Goal: Transaction & Acquisition: Purchase product/service

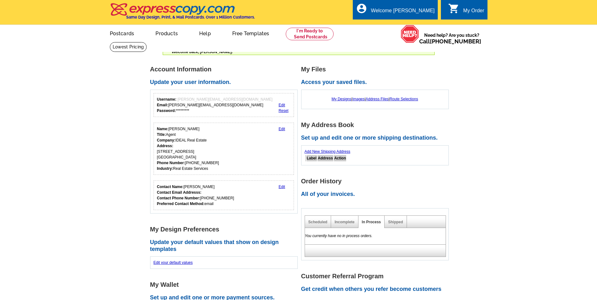
click at [283, 186] on link "Edit" at bounding box center [282, 187] width 7 height 4
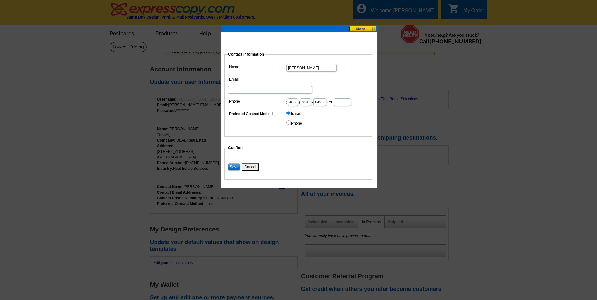
click at [312, 86] on input "Email" at bounding box center [270, 90] width 84 height 8
type input "Karen@brodybroker.com"
click at [234, 167] on input "Save" at bounding box center [234, 167] width 12 height 8
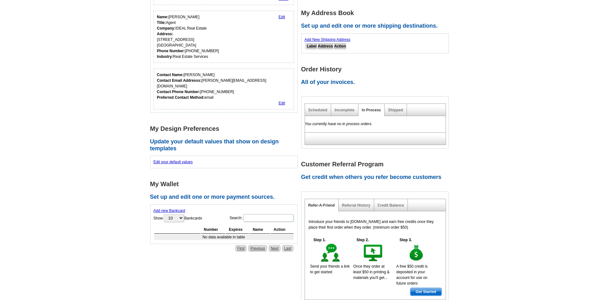
scroll to position [126, 0]
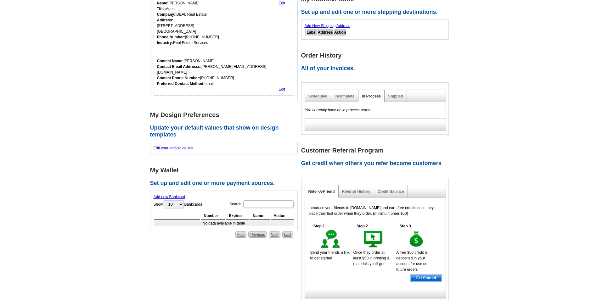
click at [174, 195] on link "Add new Bankcard" at bounding box center [170, 197] width 32 height 4
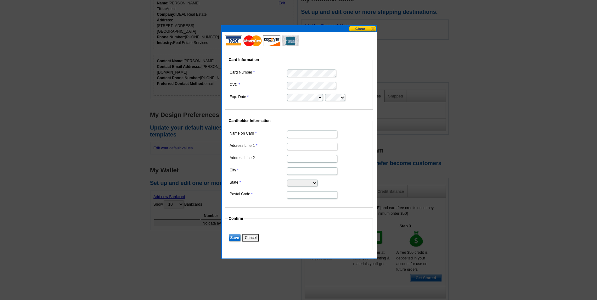
click at [311, 134] on input "Name on Card" at bounding box center [312, 135] width 50 height 8
type input "Karen Wilde"
click at [311, 146] on input "Address Line 1" at bounding box center [312, 147] width 50 height 8
type input "148 Fox Den Trl"
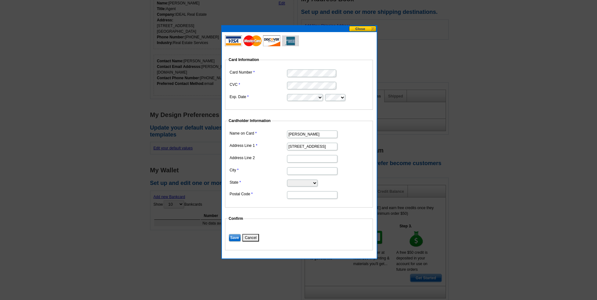
type input "Kalispell"
type input "59901"
click at [318, 184] on select "Alabama Alaska Arizona Arkansas California Colorado Connecticut District of Col…" at bounding box center [302, 183] width 31 height 7
select select "MT"
click at [287, 180] on select "Alabama Alaska Arizona Arkansas California Colorado Connecticut District of Col…" at bounding box center [302, 183] width 31 height 7
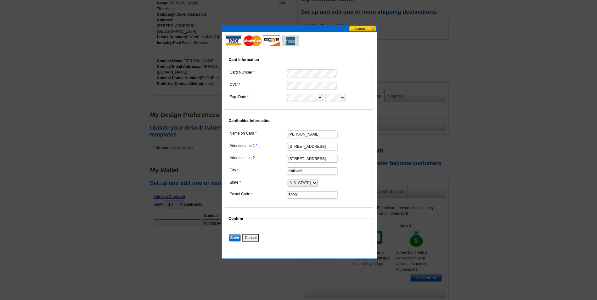
click at [234, 237] on input "Save" at bounding box center [235, 238] width 12 height 8
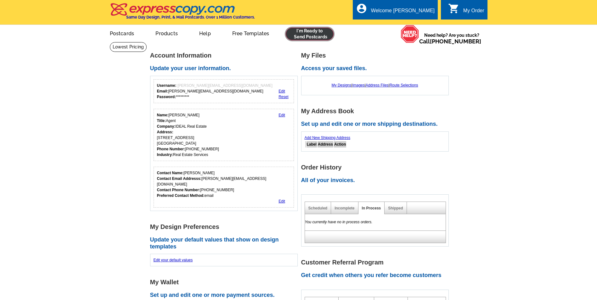
click at [309, 32] on link at bounding box center [310, 34] width 48 height 13
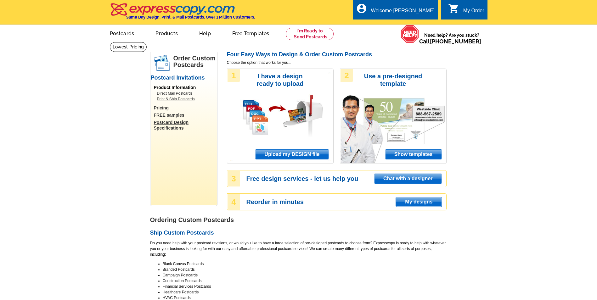
click at [278, 155] on span "Upload my DESIGN file" at bounding box center [291, 154] width 73 height 9
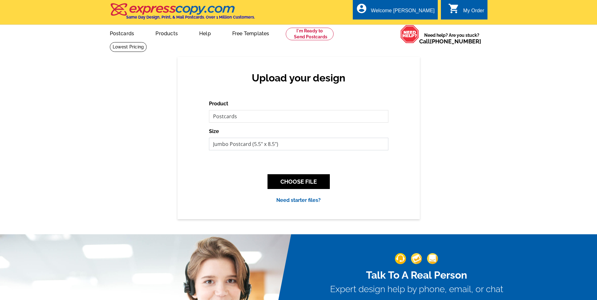
click at [382, 144] on select "Jumbo Postcard (5.5" x 8.5") Regular Postcard (4.25" x 5.6") Panoramic Postcard…" at bounding box center [299, 144] width 180 height 13
select select "1"
click at [209, 138] on select "Jumbo Postcard (5.5" x 8.5") Regular Postcard (4.25" x 5.6") Panoramic Postcard…" at bounding box center [299, 144] width 180 height 13
click at [304, 179] on button "CHOOSE FILE" at bounding box center [299, 181] width 62 height 15
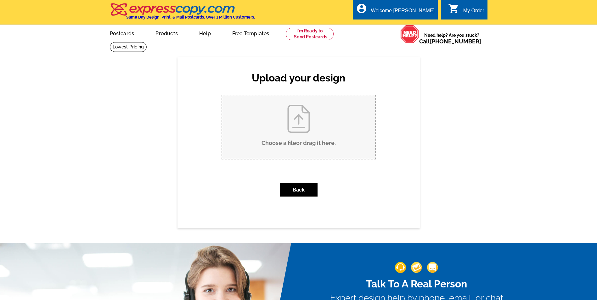
click at [287, 136] on input "Choose a file or drag it here ." at bounding box center [298, 127] width 153 height 64
type input "C:\fakepath\Pg 1 - front.pdf"
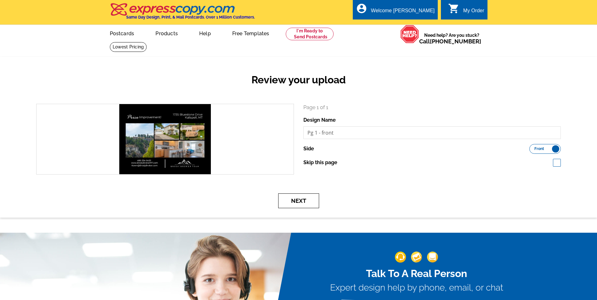
click at [296, 200] on button "Next" at bounding box center [298, 201] width 41 height 15
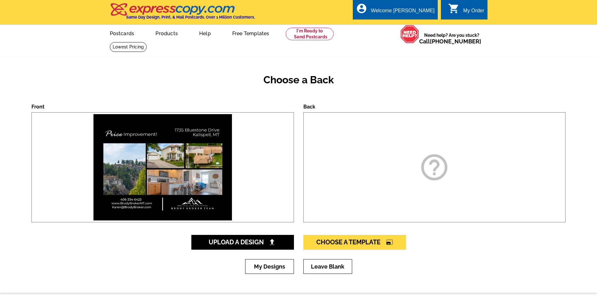
click at [429, 173] on icon "help_outline" at bounding box center [434, 167] width 31 height 31
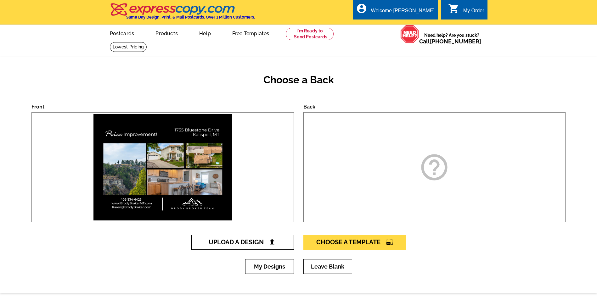
click at [245, 242] on span "Upload A Design" at bounding box center [243, 243] width 68 height 8
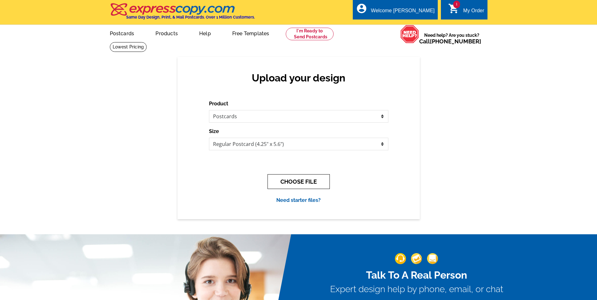
click at [315, 184] on button "CHOOSE FILE" at bounding box center [299, 181] width 62 height 15
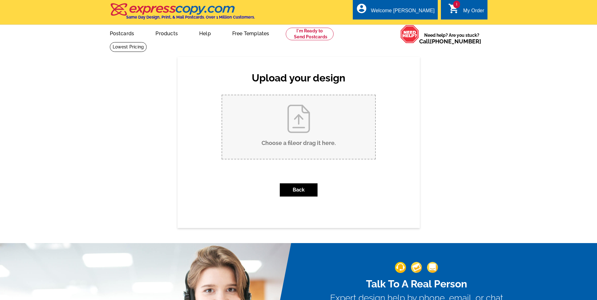
click at [296, 135] on input "Choose a file or drag it here ." at bounding box center [298, 127] width 153 height 64
type input "C:\fakepath\Pg 2 - back.pdf"
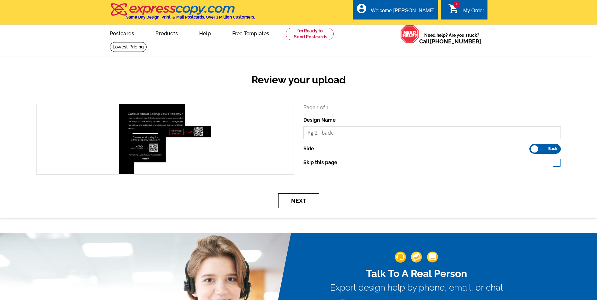
click at [307, 201] on button "Next" at bounding box center [298, 201] width 41 height 15
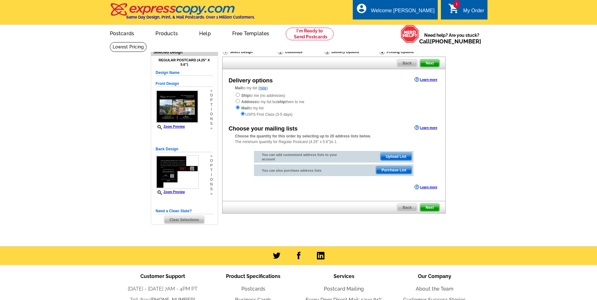
click at [397, 171] on span "Purchase List" at bounding box center [394, 171] width 36 height 8
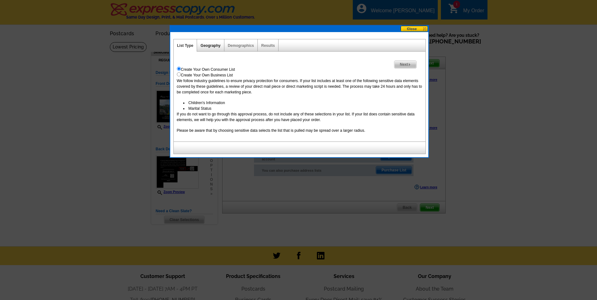
click at [206, 47] on link "Geography" at bounding box center [211, 45] width 20 height 4
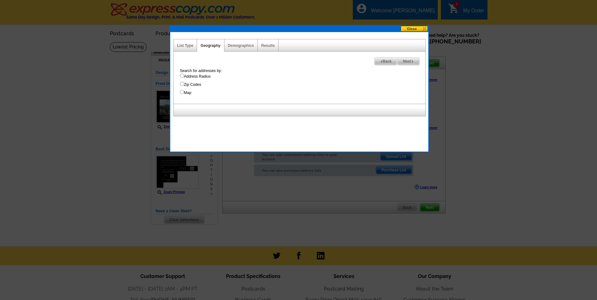
click at [182, 76] on input "Address Radius" at bounding box center [182, 76] width 4 height 4
radio input "true"
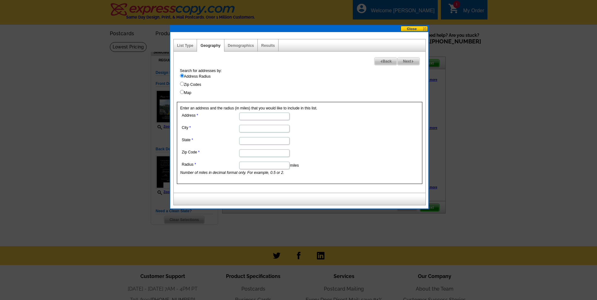
click at [282, 118] on input "Address" at bounding box center [264, 117] width 50 height 8
type input "1735 Bluestone Drive"
click at [272, 128] on input "City" at bounding box center [264, 129] width 50 height 8
type input "Kalispell"
type input "59901"
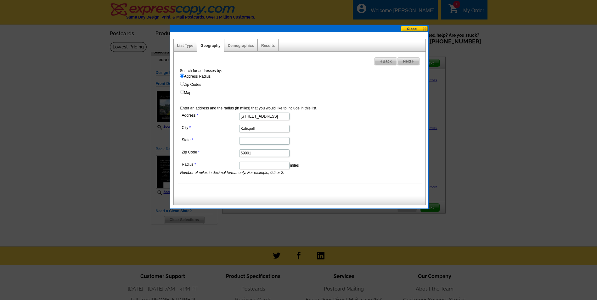
click at [276, 165] on input "Radius" at bounding box center [264, 166] width 50 height 8
type input "1"
click at [239, 45] on link "Demographics" at bounding box center [241, 45] width 26 height 4
click at [261, 143] on input "State" at bounding box center [264, 141] width 50 height 8
type input "[US_STATE]"
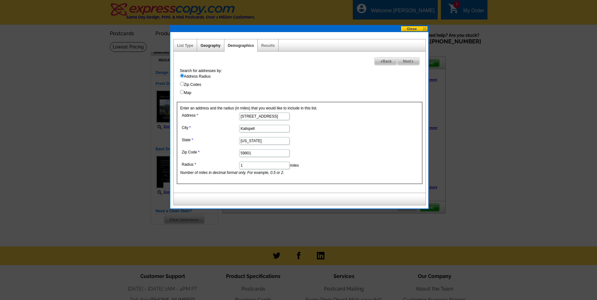
click at [216, 45] on link "Geography" at bounding box center [211, 45] width 20 height 4
click at [249, 44] on link "Demographics" at bounding box center [241, 45] width 26 height 4
select select
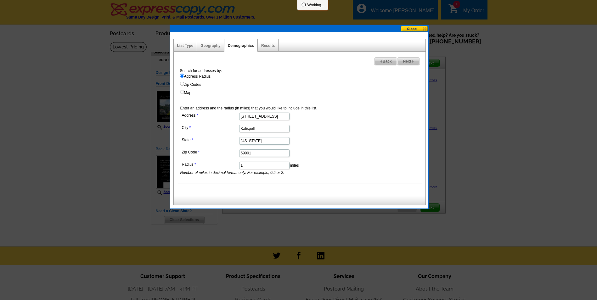
select select
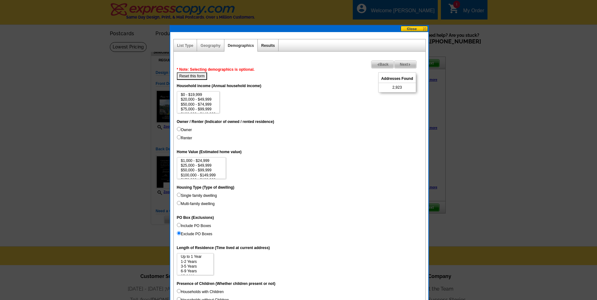
click at [262, 46] on link "Results" at bounding box center [268, 45] width 14 height 4
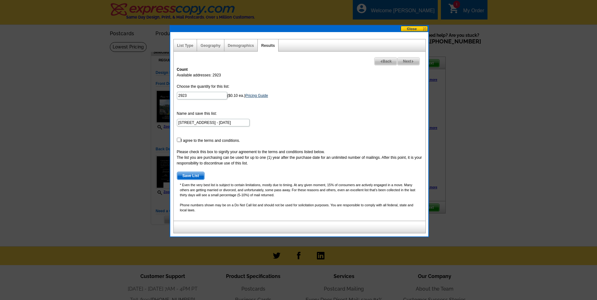
click at [258, 95] on link "Pricing Guide" at bounding box center [257, 96] width 23 height 4
click at [201, 96] on input "2923" at bounding box center [202, 96] width 50 height 8
click at [213, 45] on link "Geography" at bounding box center [211, 45] width 20 height 4
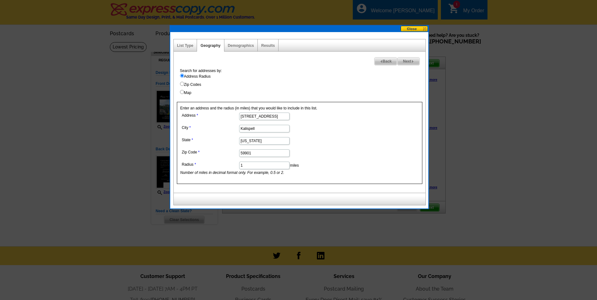
click at [259, 165] on input "1" at bounding box center [264, 166] width 50 height 8
type input "0.5"
click at [238, 46] on link "Demographics" at bounding box center [241, 45] width 26 height 4
select select
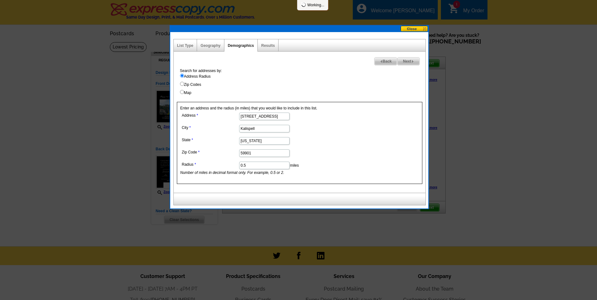
select select
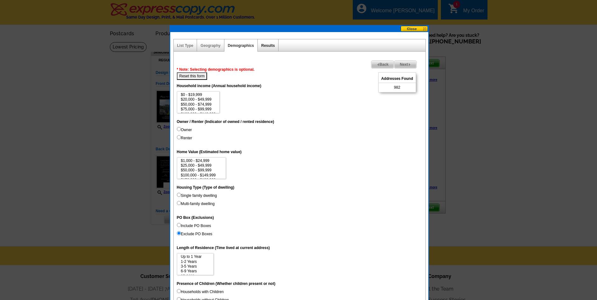
click at [270, 45] on link "Results" at bounding box center [268, 45] width 14 height 4
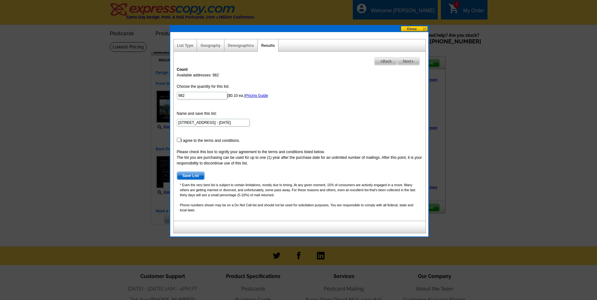
click at [244, 43] on div "Demographics" at bounding box center [241, 45] width 33 height 12
click at [238, 44] on link "Demographics" at bounding box center [241, 45] width 26 height 4
select select
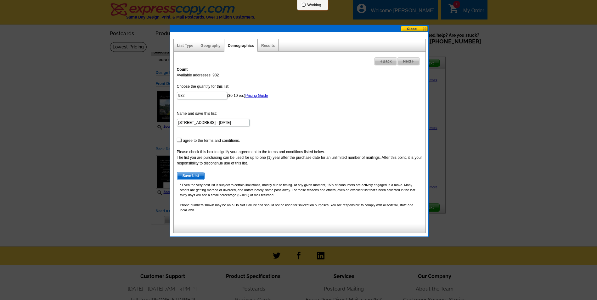
select select
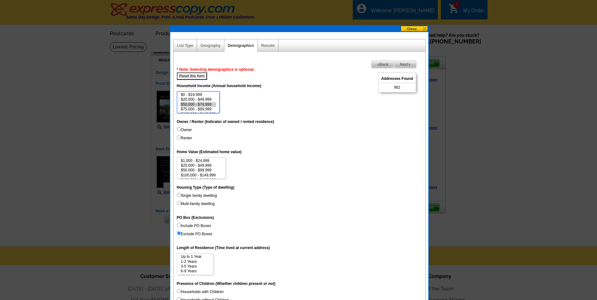
click at [204, 105] on option "$50,000 - $74,999" at bounding box center [198, 104] width 36 height 5
click at [205, 100] on option "$20,000 - $49,999" at bounding box center [198, 99] width 36 height 5
click at [206, 105] on option "$50,000 - $74,999" at bounding box center [198, 104] width 36 height 5
select select "75000-99999"
click at [207, 109] on option "$75,000 - $99,999" at bounding box center [198, 109] width 36 height 5
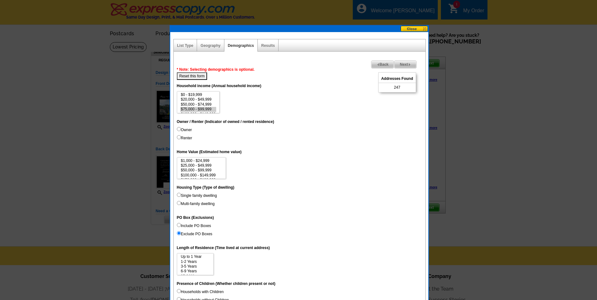
click at [201, 77] on button "Reset this form" at bounding box center [192, 76] width 31 height 8
select select
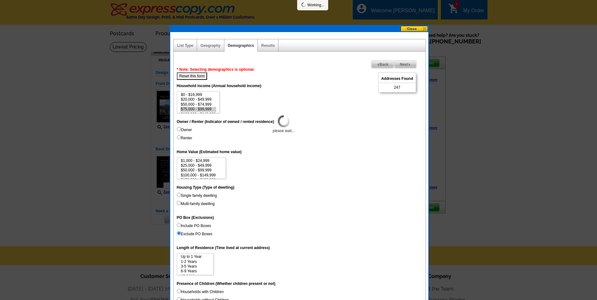
select select
click at [269, 46] on link "Results" at bounding box center [268, 45] width 14 height 4
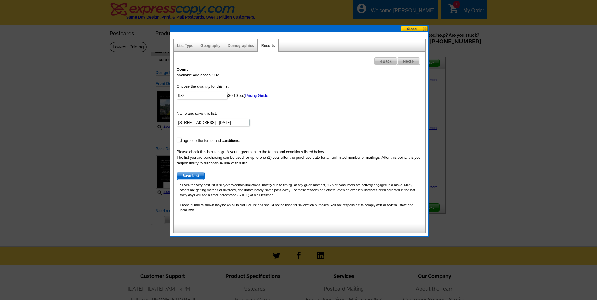
click at [217, 48] on div "Geography" at bounding box center [210, 45] width 27 height 12
click at [216, 44] on link "Geography" at bounding box center [211, 45] width 20 height 4
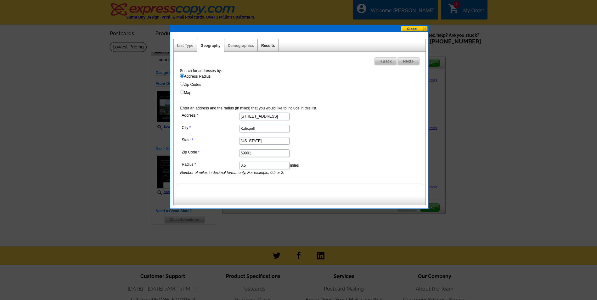
click at [272, 47] on link "Results" at bounding box center [268, 45] width 14 height 4
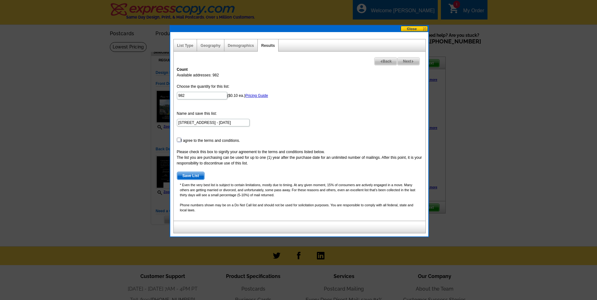
click at [179, 140] on input "checkbox" at bounding box center [179, 140] width 4 height 4
checkbox input "true"
click at [200, 176] on span "Save List" at bounding box center [190, 176] width 27 height 8
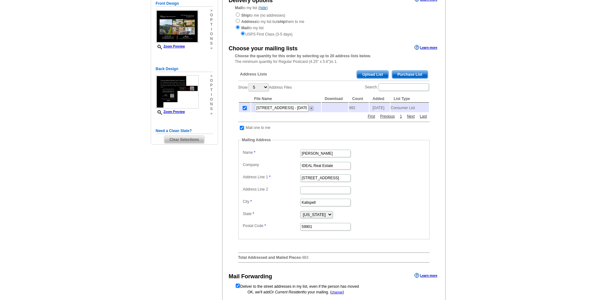
scroll to position [63, 0]
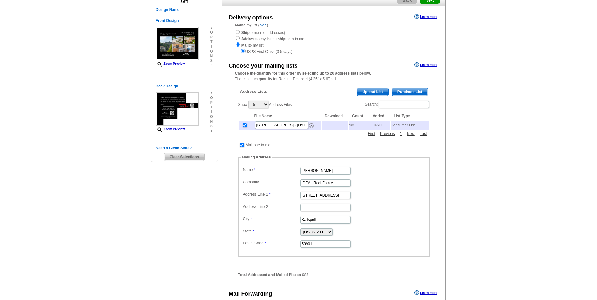
click at [404, 93] on span "Purchase List" at bounding box center [410, 92] width 36 height 8
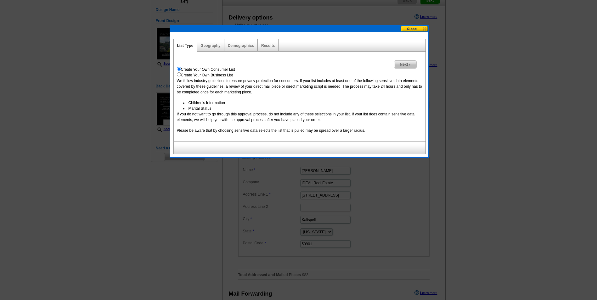
click at [417, 29] on button at bounding box center [415, 29] width 28 height 6
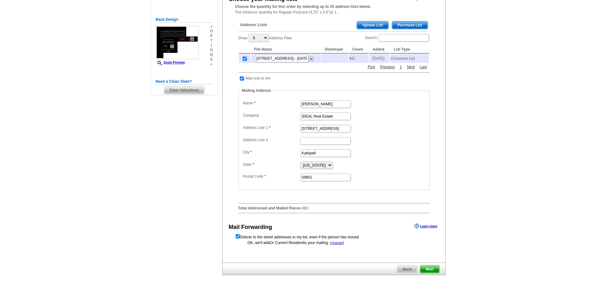
scroll to position [157, 0]
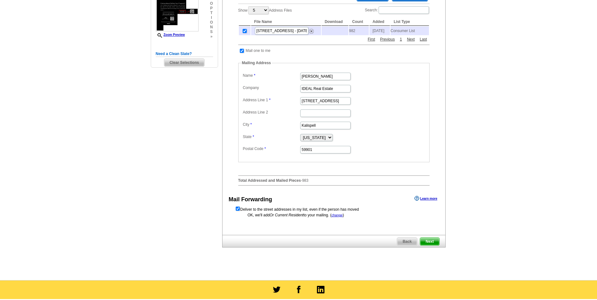
click at [431, 244] on span "Next" at bounding box center [429, 242] width 19 height 8
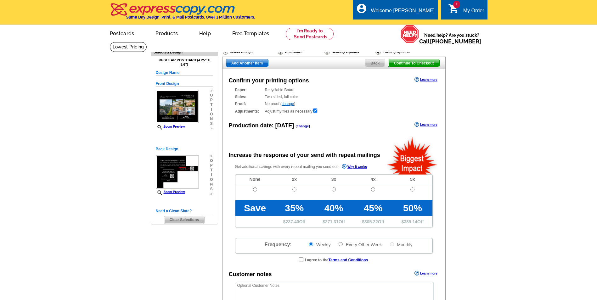
radio input "false"
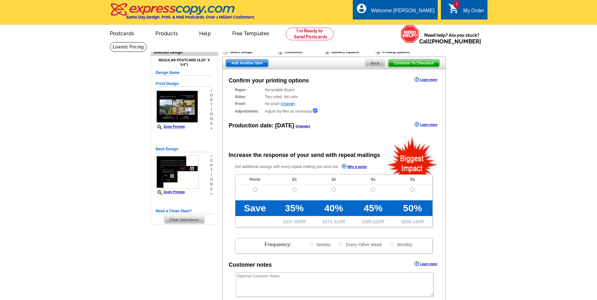
click at [372, 62] on span "Back" at bounding box center [375, 64] width 20 height 8
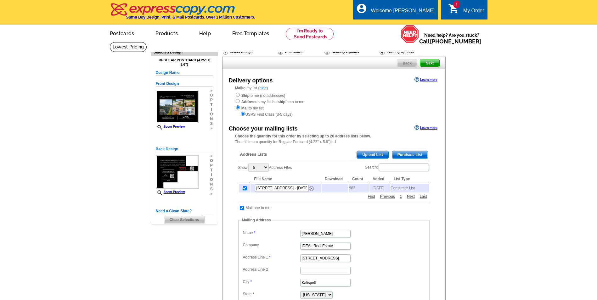
click at [405, 64] on span "Back" at bounding box center [407, 64] width 20 height 8
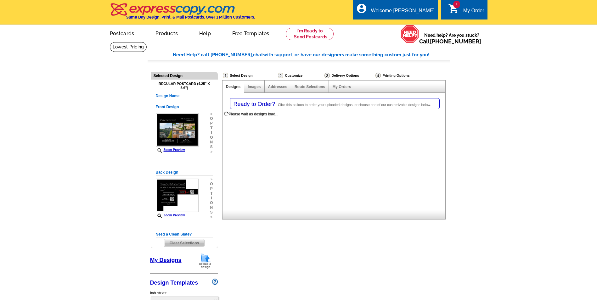
select select "1"
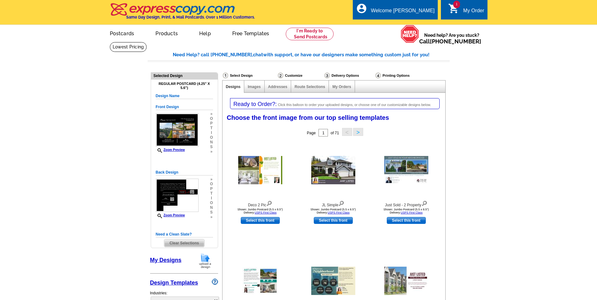
select select "785"
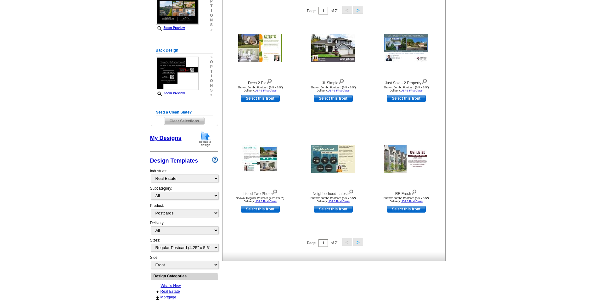
scroll to position [126, 0]
